Goal: Use online tool/utility: Utilize a website feature to perform a specific function

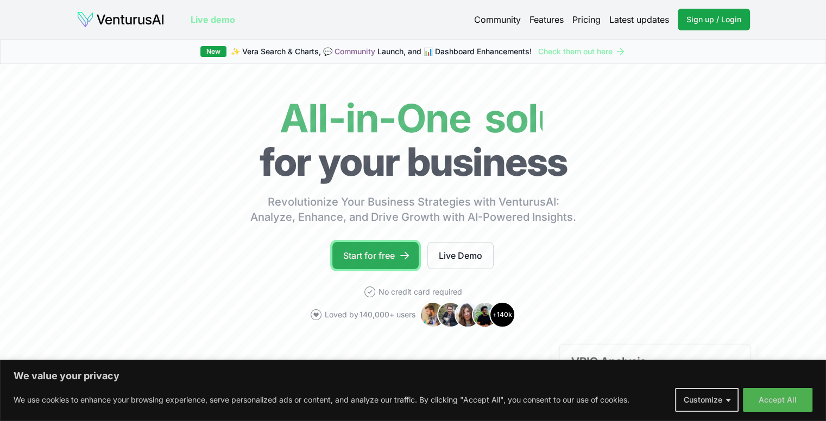
click at [403, 259] on icon at bounding box center [404, 255] width 11 height 11
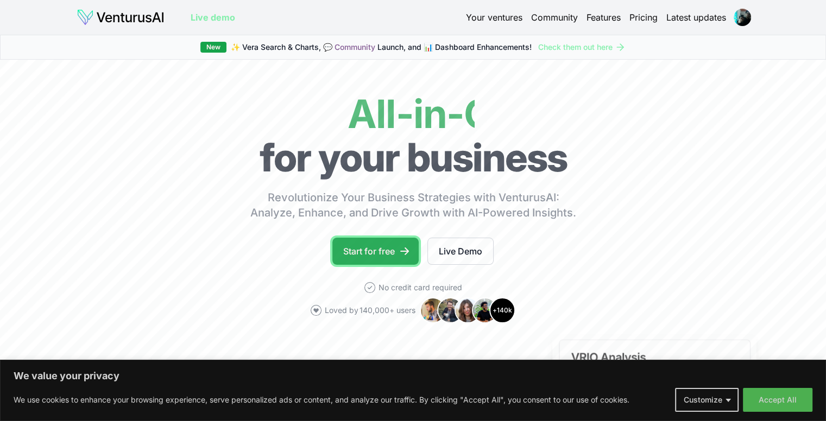
click at [380, 254] on link "Start for free" at bounding box center [375, 251] width 86 height 27
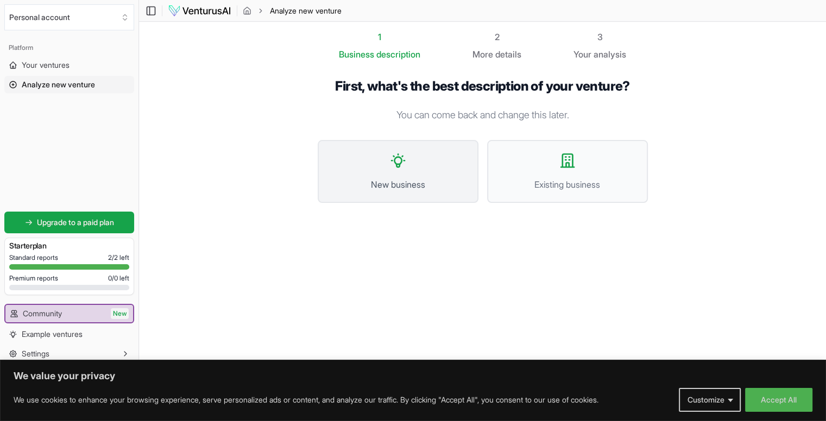
click at [413, 179] on span "New business" at bounding box center [398, 184] width 137 height 13
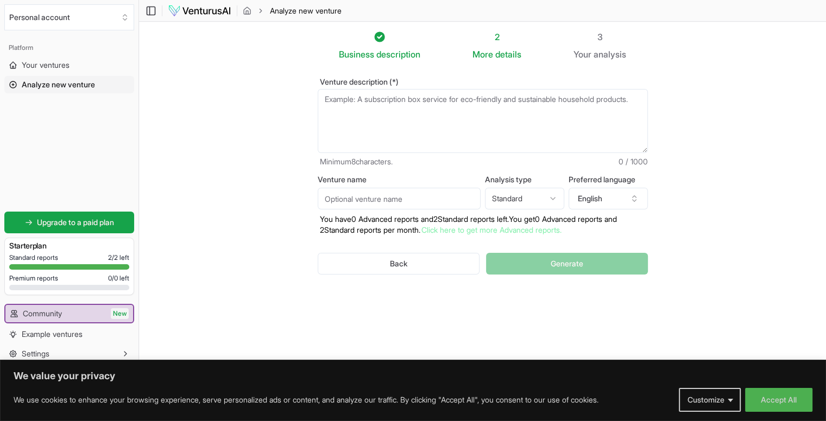
click at [409, 115] on textarea "Venture description (*)" at bounding box center [483, 121] width 330 height 64
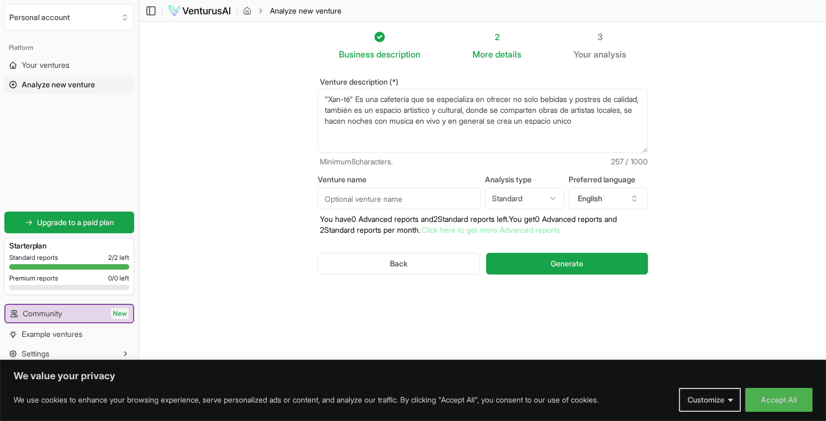
type textarea ""Xan-té" Es una cafetería que se especializa en ofrecer no solo bebidas y postr…"
click at [389, 208] on input "Venture name" at bounding box center [399, 199] width 163 height 22
type input "Xan-té"
click at [515, 203] on html "We value your privacy We use cookies to enhance your browsing experience, serve…" at bounding box center [413, 210] width 826 height 421
click at [635, 203] on html "We value your privacy We use cookies to enhance your browsing experience, serve…" at bounding box center [413, 210] width 826 height 421
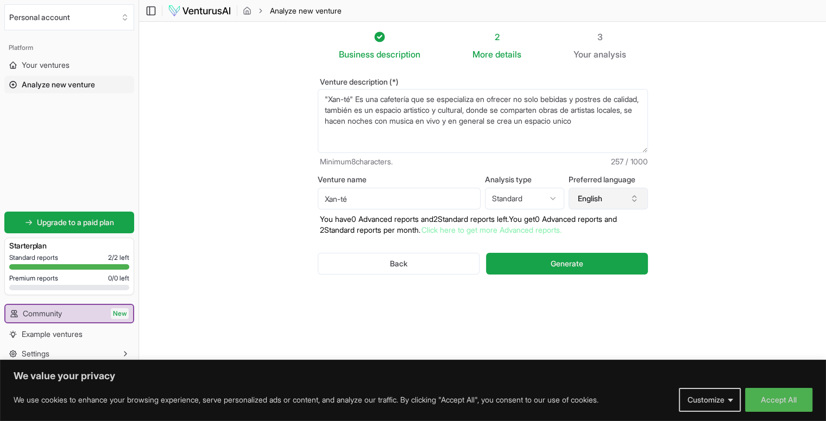
click at [634, 203] on icon "button" at bounding box center [634, 198] width 9 height 9
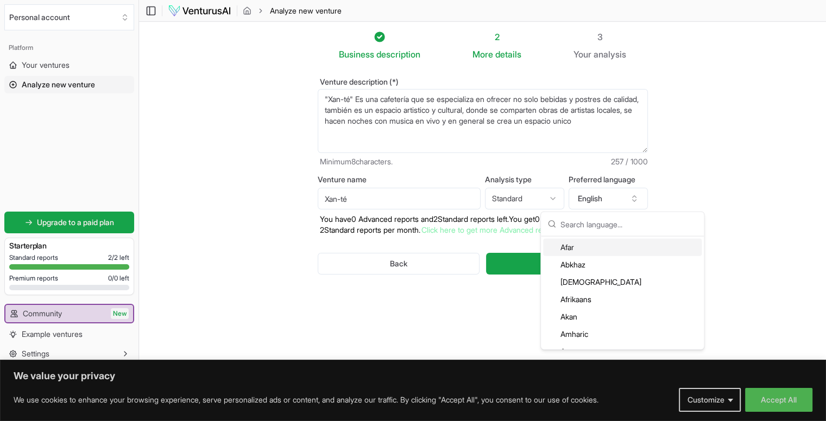
click at [590, 232] on input "text" at bounding box center [628, 224] width 137 height 24
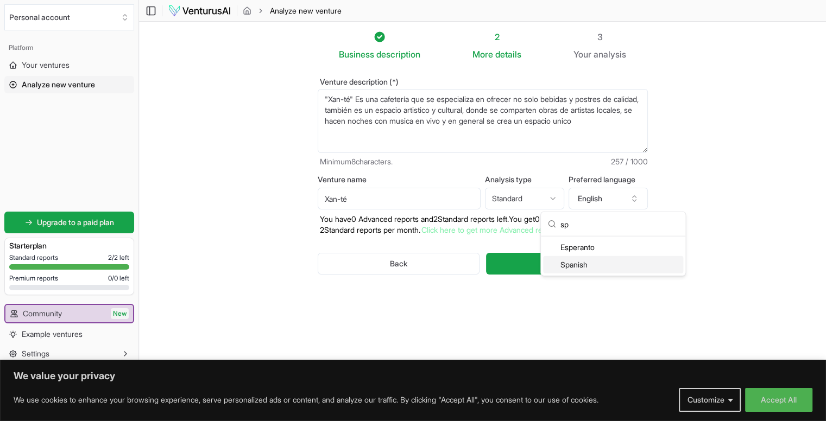
type input "sp"
click at [558, 263] on div "Spanish" at bounding box center [613, 264] width 140 height 17
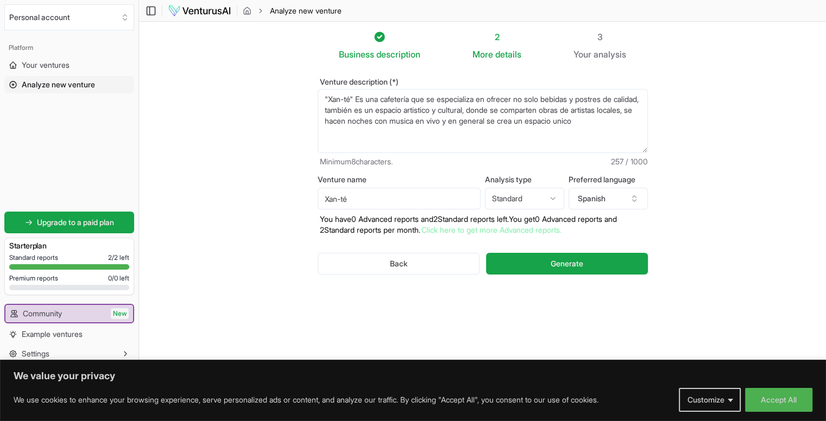
click at [778, 175] on section "Business description 2 More details 3 Your analysis Venture description (*) "Xa…" at bounding box center [482, 194] width 687 height 345
click at [547, 265] on button "Generate" at bounding box center [566, 264] width 161 height 22
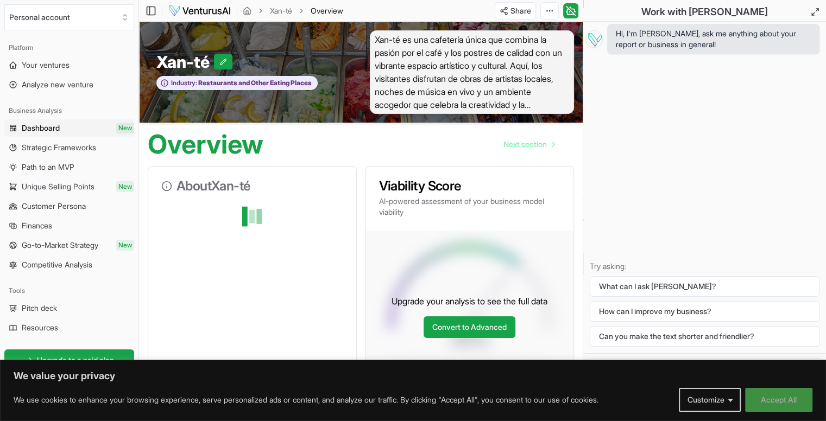
click at [783, 397] on button "Accept All" at bounding box center [778, 400] width 67 height 24
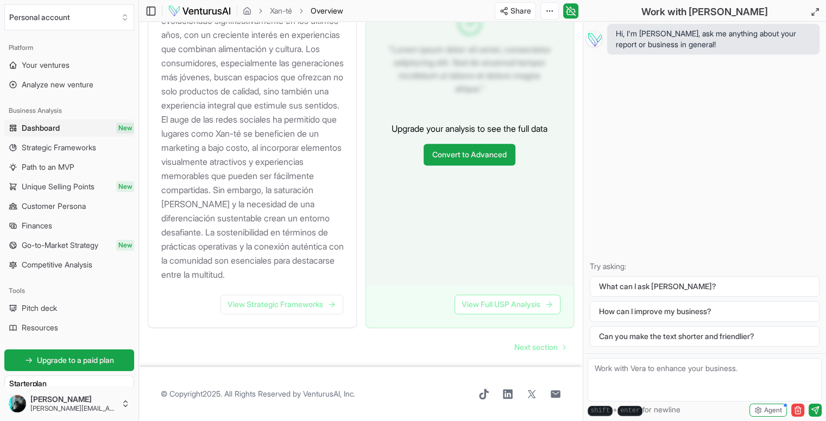
scroll to position [1294, 0]
click at [528, 344] on span "Next section" at bounding box center [535, 347] width 43 height 11
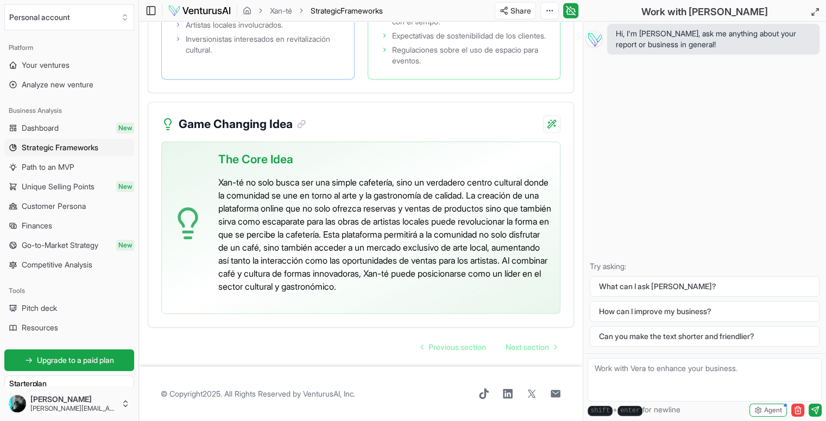
scroll to position [2752, 0]
click at [535, 348] on span "Next section" at bounding box center [526, 347] width 43 height 11
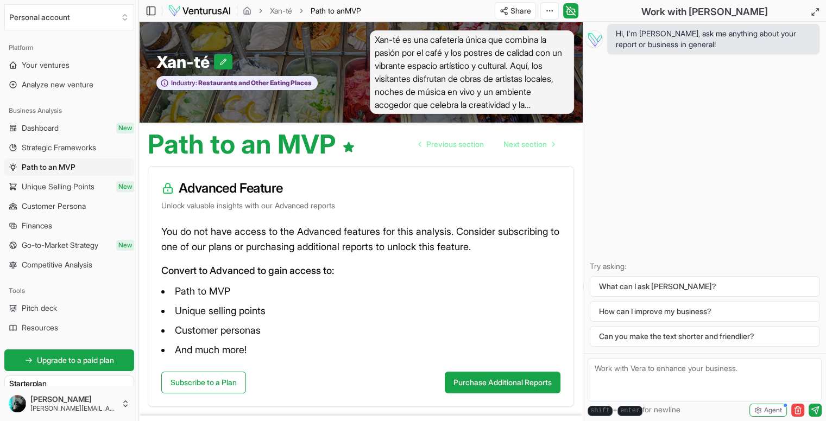
scroll to position [48, 0]
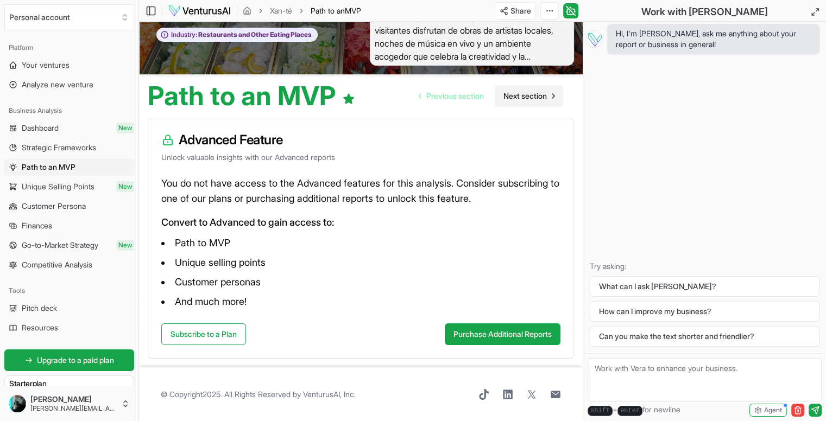
click at [522, 94] on span "Next section" at bounding box center [524, 96] width 43 height 11
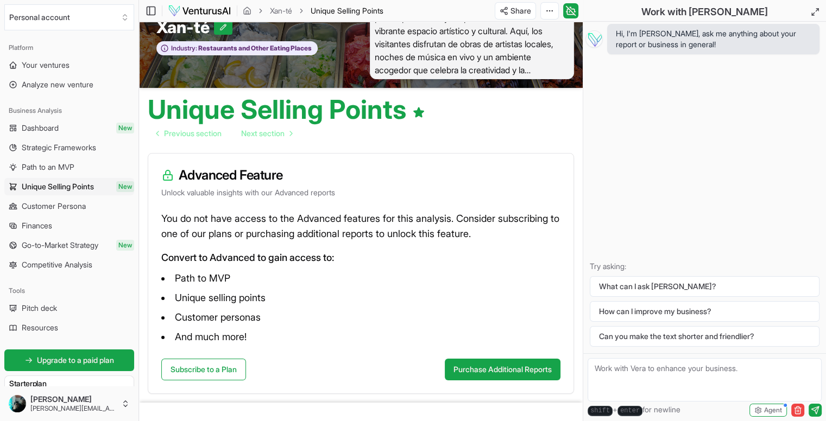
scroll to position [70, 0]
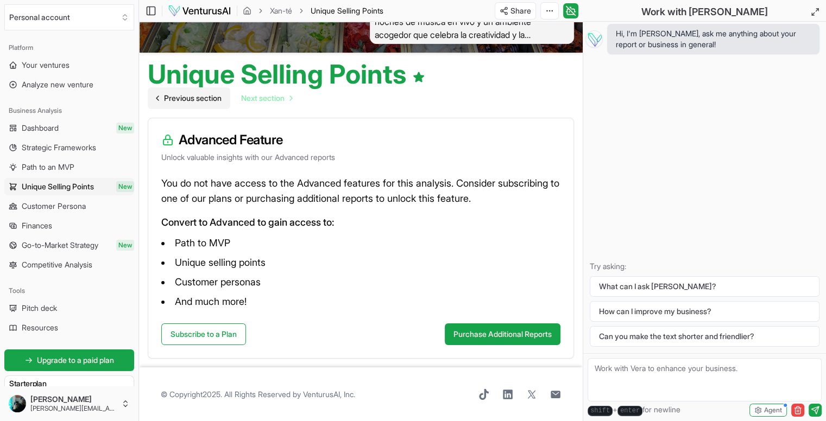
click at [164, 94] on span "Previous section" at bounding box center [193, 98] width 58 height 11
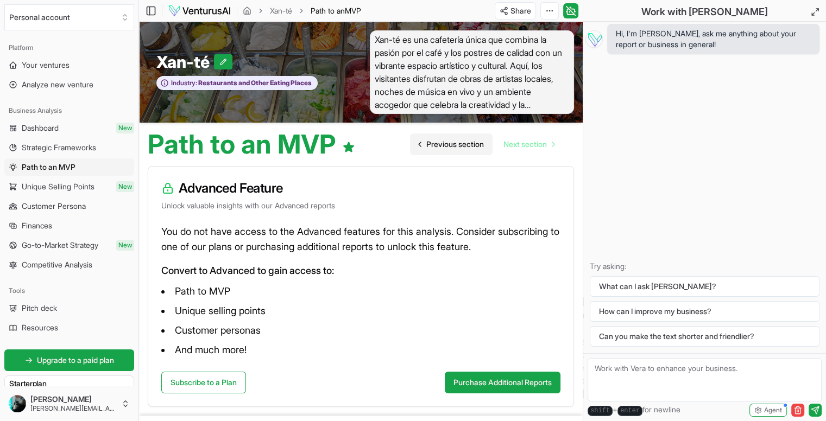
click at [437, 146] on span "Previous section" at bounding box center [455, 144] width 58 height 11
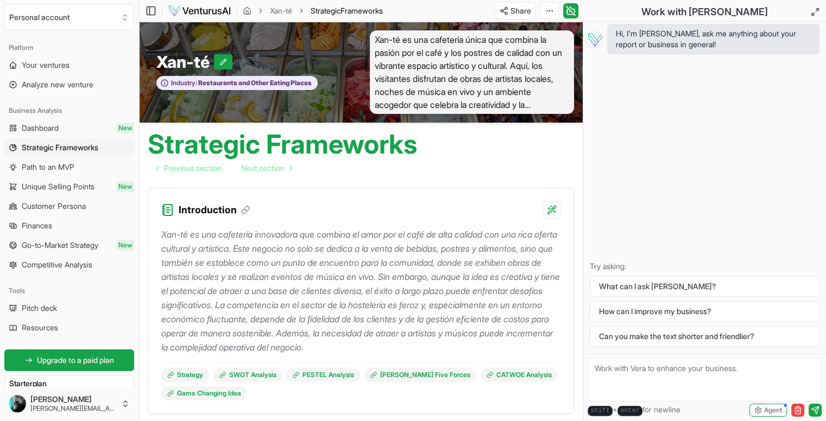
click at [189, 168] on span "Previous section" at bounding box center [193, 168] width 58 height 11
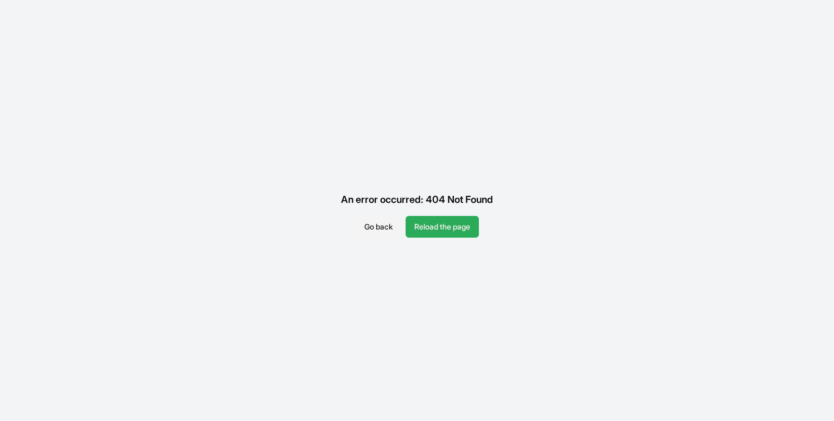
click at [421, 232] on button "Reload the page" at bounding box center [442, 227] width 73 height 22
click at [382, 225] on button "Go back" at bounding box center [379, 227] width 46 height 22
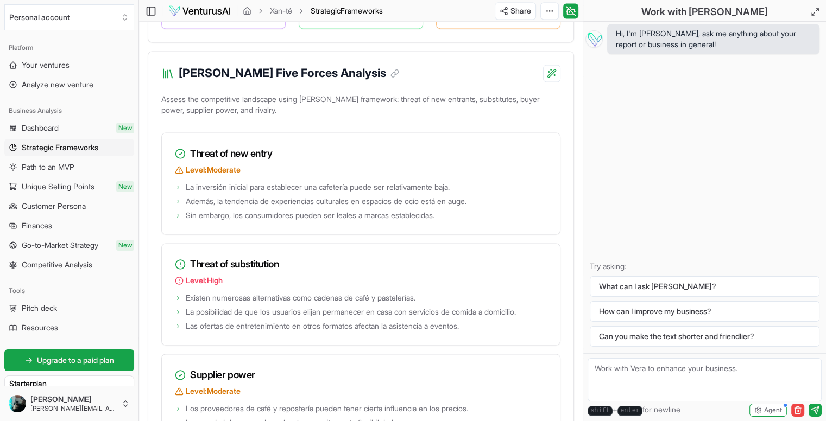
scroll to position [1629, 0]
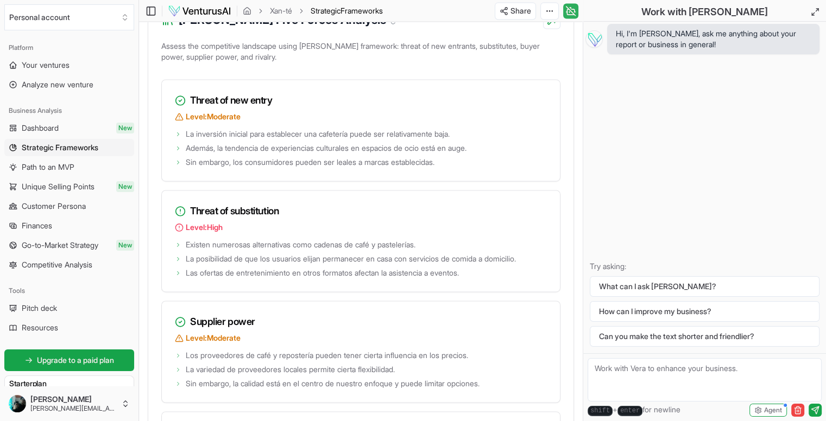
click at [573, 12] on icon at bounding box center [570, 10] width 11 height 13
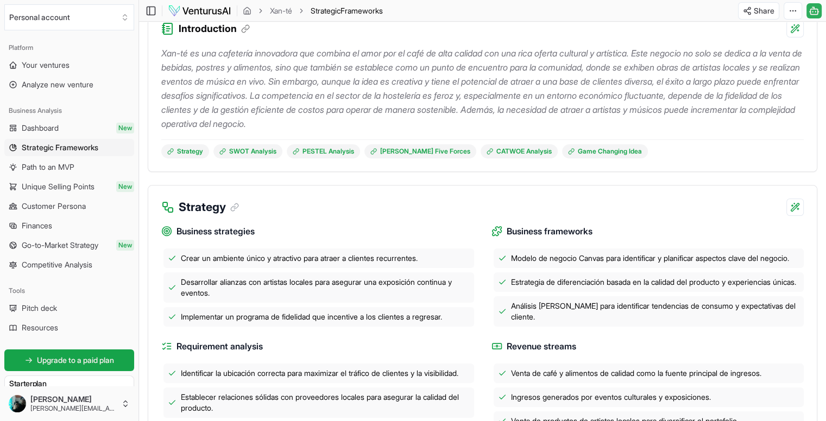
scroll to position [109, 0]
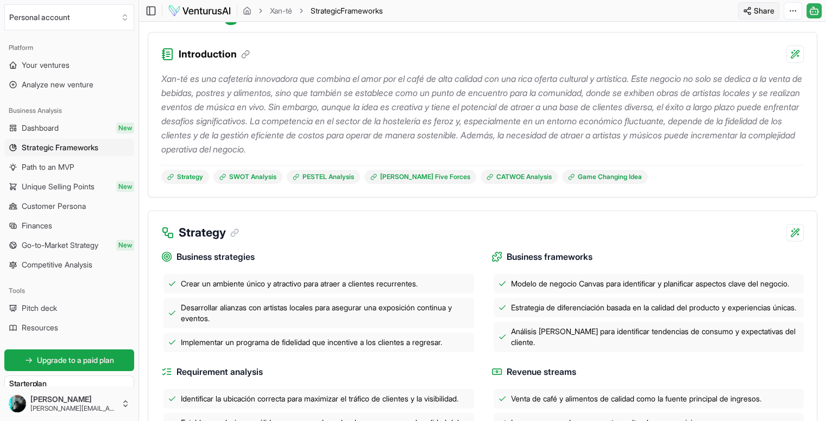
click at [764, 14] on html "Personal account Platform Your ventures Analyze new venture Business Analysis D…" at bounding box center [413, 101] width 826 height 421
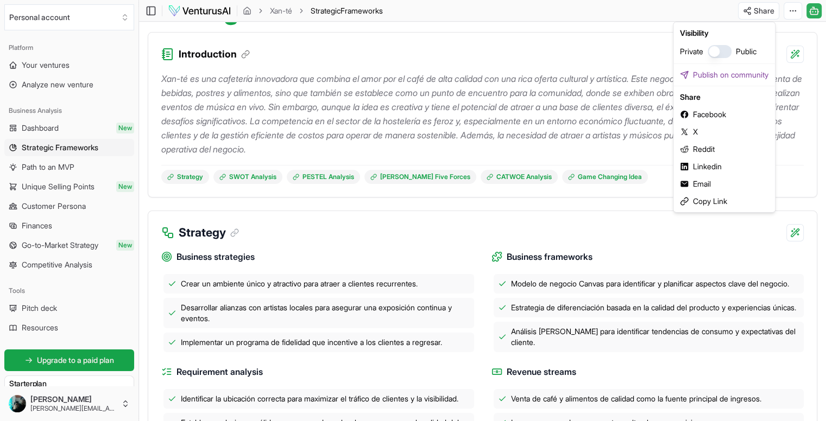
click at [603, 48] on html "Personal account Platform Your ventures Analyze new venture Business Analysis D…" at bounding box center [413, 101] width 826 height 421
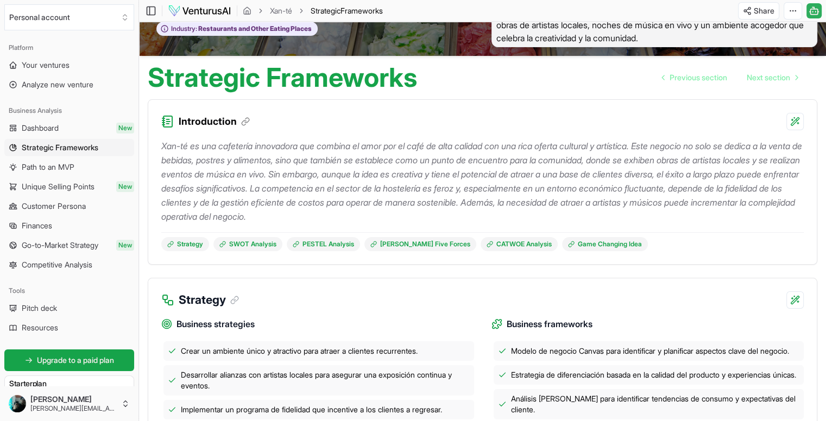
scroll to position [0, 0]
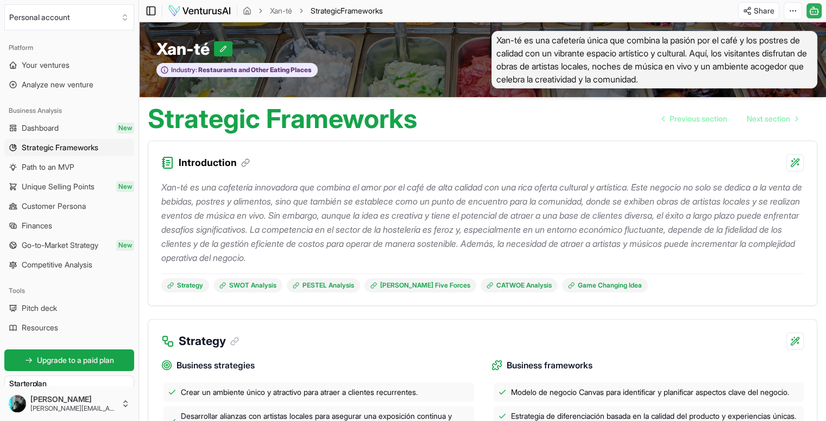
click at [153, 5] on icon at bounding box center [151, 10] width 11 height 13
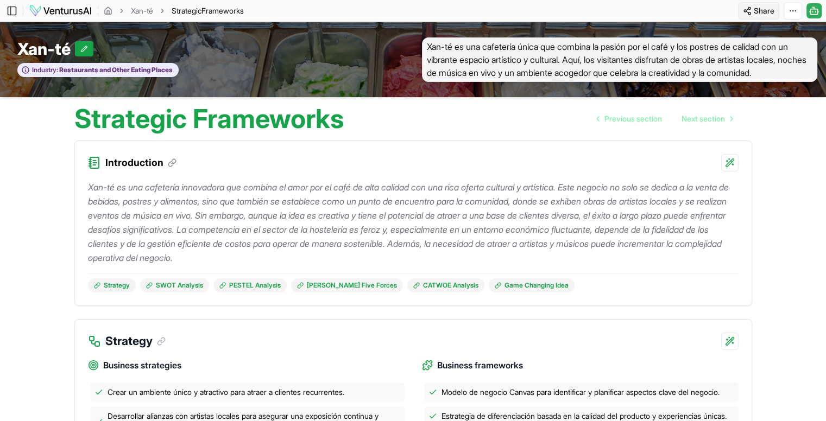
click at [763, 6] on html "Personal account Platform Your ventures Analyze new venture Business Analysis D…" at bounding box center [413, 210] width 826 height 421
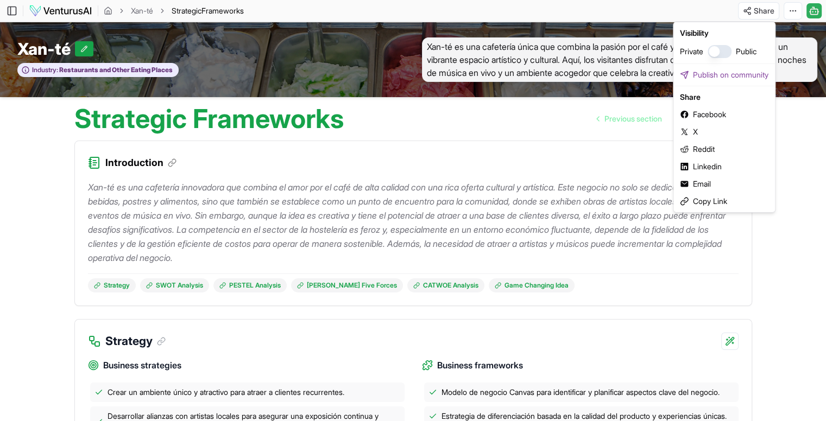
click at [728, 53] on button "button" at bounding box center [719, 51] width 24 height 13
click at [717, 200] on div "Copy Link" at bounding box center [723, 201] width 97 height 17
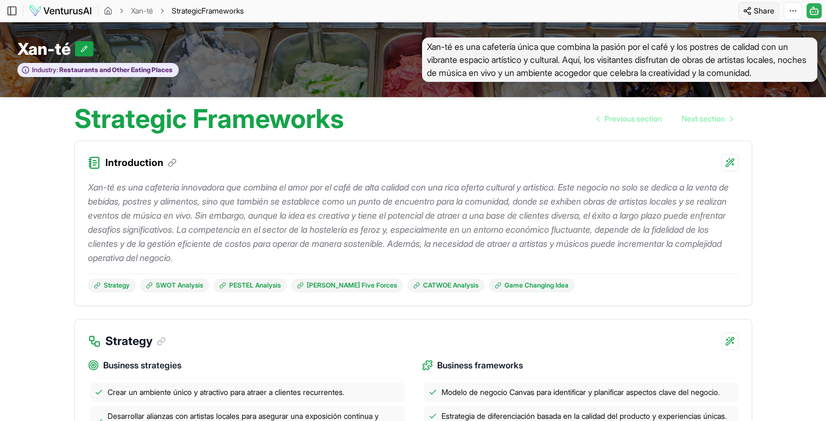
click at [766, 7] on html "Personal account Platform Your ventures Analyze new venture Business Analysis D…" at bounding box center [413, 210] width 826 height 421
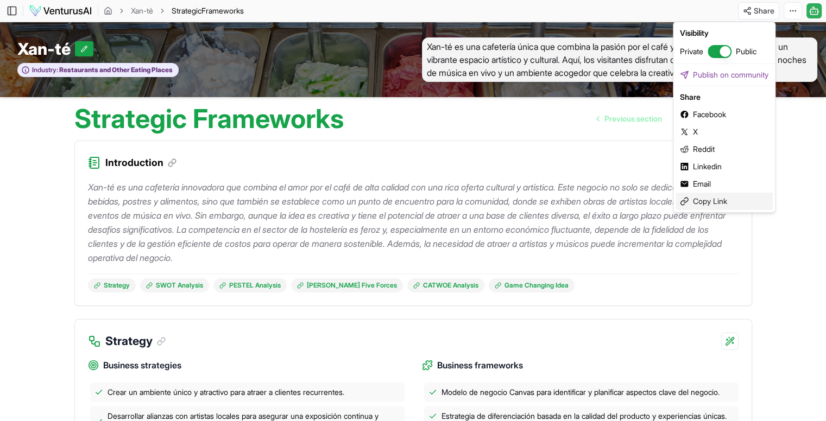
drag, startPoint x: 713, startPoint y: 205, endPoint x: 695, endPoint y: 193, distance: 20.8
click at [713, 205] on div "Copy Link" at bounding box center [723, 201] width 97 height 17
